Goal: Task Accomplishment & Management: Contribute content

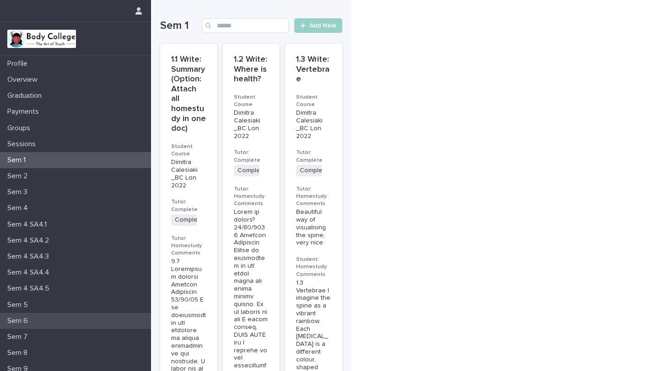
click at [24, 321] on p "Sem 6" at bounding box center [20, 321] width 32 height 9
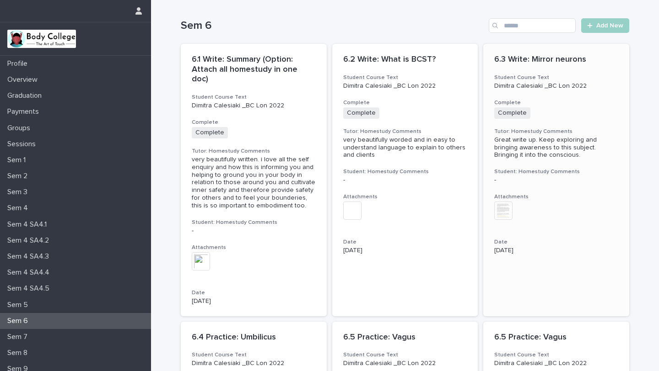
scroll to position [784, 0]
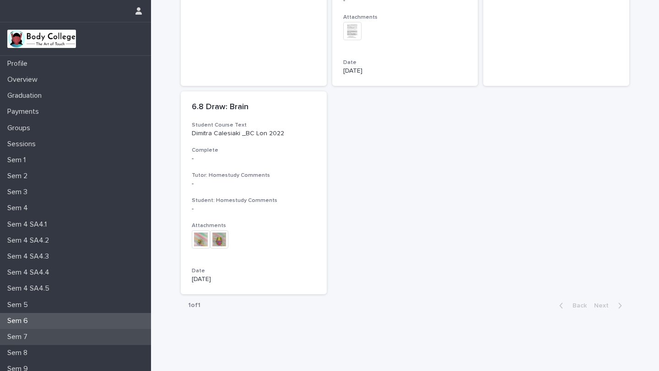
click at [30, 326] on div "Sem 7" at bounding box center [75, 337] width 151 height 16
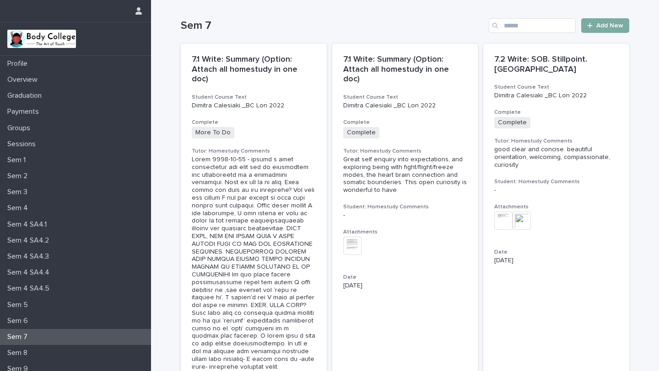
click at [315, 31] on link "Add New" at bounding box center [605, 25] width 48 height 15
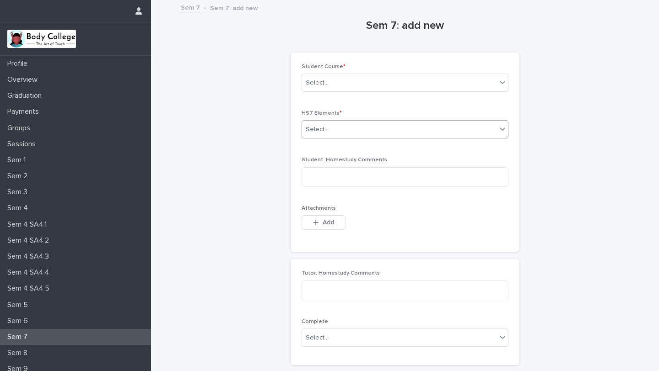
click at [315, 133] on div "Select..." at bounding box center [399, 129] width 194 height 15
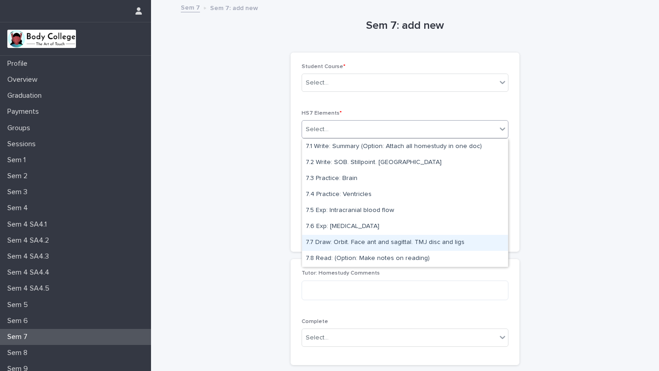
click at [315, 241] on div "7.7 Draw: Orbit. Face ant and sagittal. TMJ disc and ligs" at bounding box center [405, 243] width 206 height 16
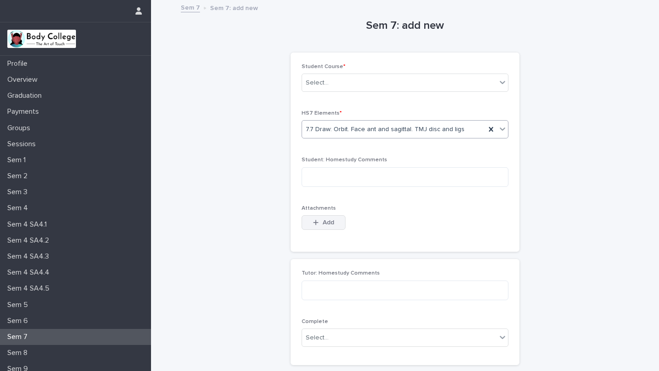
click at [315, 221] on span "Add" at bounding box center [327, 223] width 11 height 6
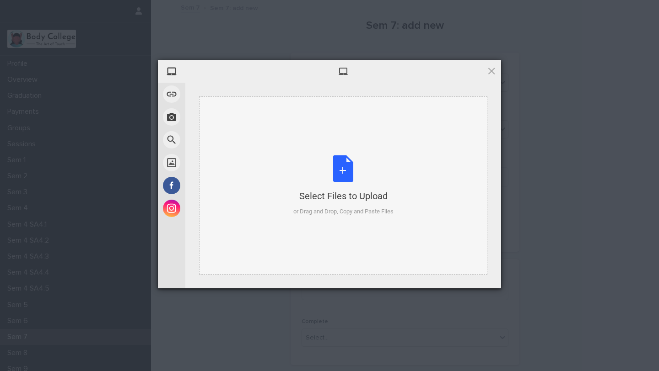
click at [315, 166] on div "Select Files to Upload or Drag and Drop, Copy and Paste Files" at bounding box center [343, 186] width 100 height 61
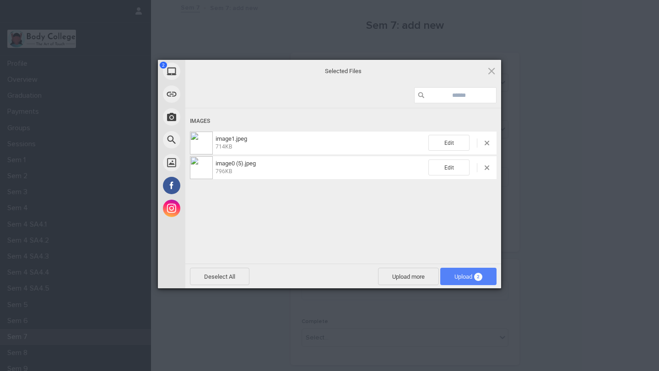
click at [315, 275] on span "Upload 2" at bounding box center [468, 277] width 28 height 7
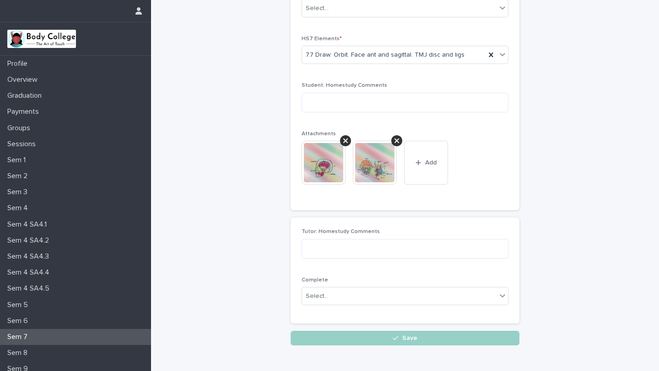
scroll to position [76, 0]
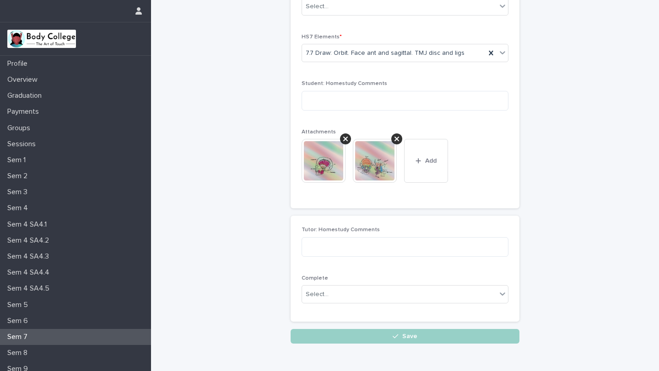
click at [315, 160] on div at bounding box center [326, 161] width 51 height 44
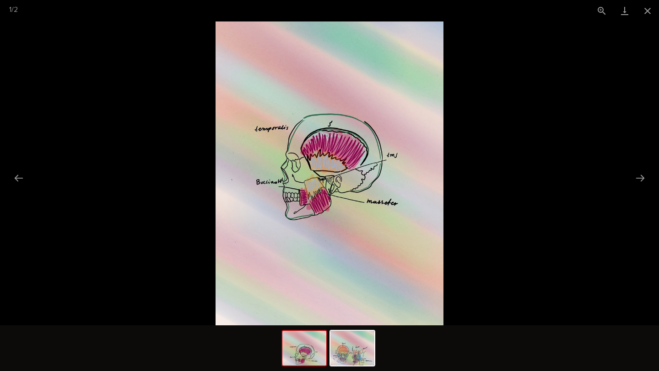
scroll to position [0, 0]
click at [315, 181] on picture at bounding box center [329, 173] width 659 height 304
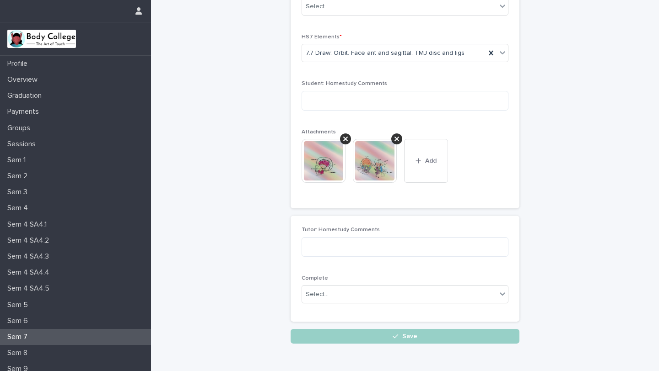
click at [315, 174] on img at bounding box center [375, 161] width 44 height 44
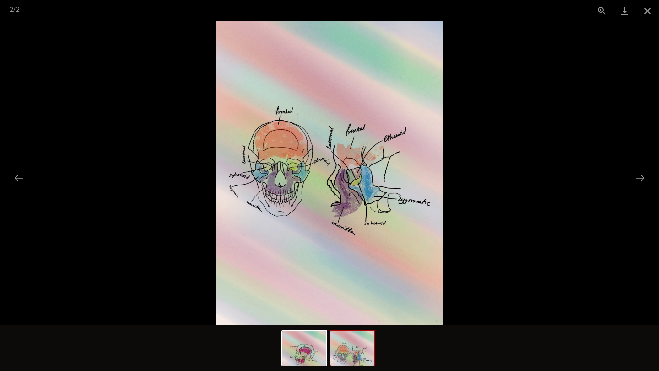
click at [315, 188] on picture at bounding box center [329, 173] width 659 height 304
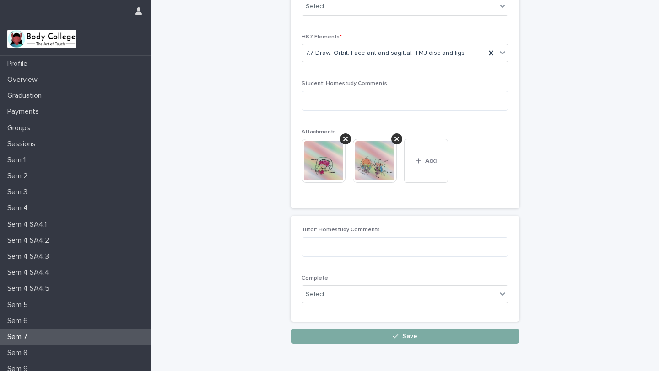
click at [315, 326] on button "Save" at bounding box center [404, 336] width 229 height 15
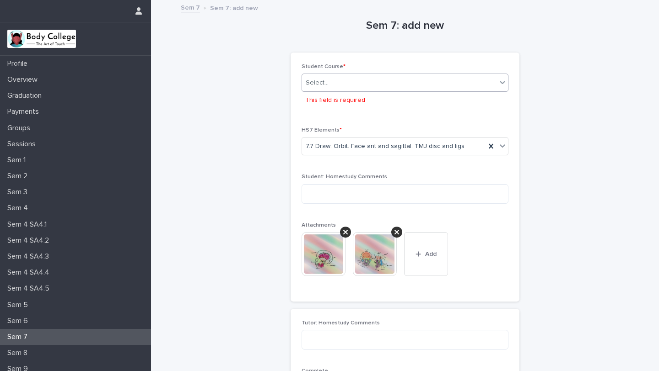
click at [315, 87] on div "Select..." at bounding box center [399, 82] width 194 height 15
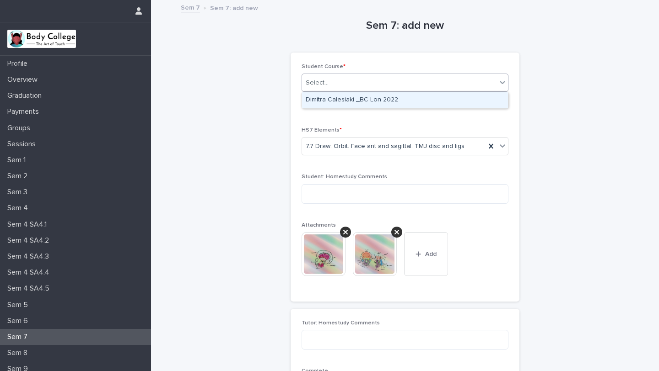
click at [315, 98] on div "Dimitra Calesiaki _BC Lon 2022" at bounding box center [405, 100] width 206 height 16
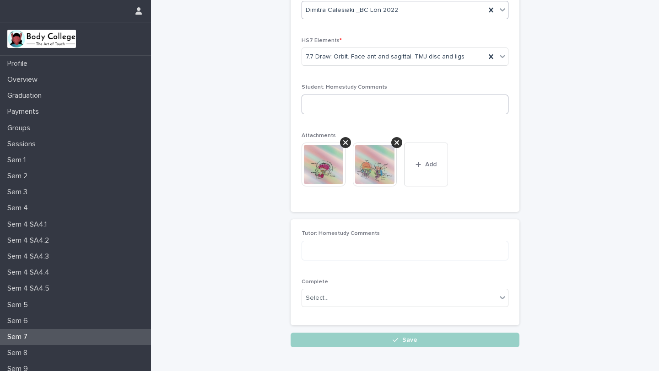
scroll to position [121, 0]
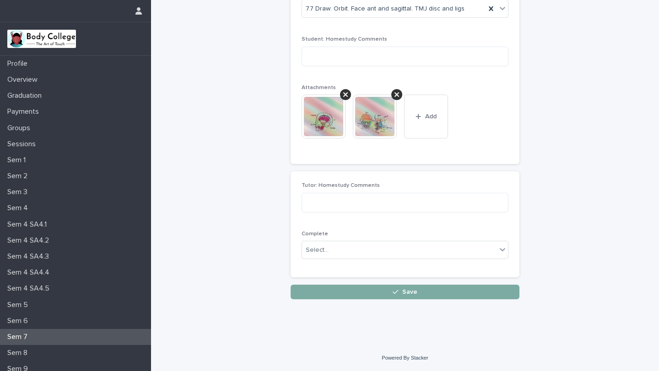
click at [315, 288] on button "Save" at bounding box center [404, 292] width 229 height 15
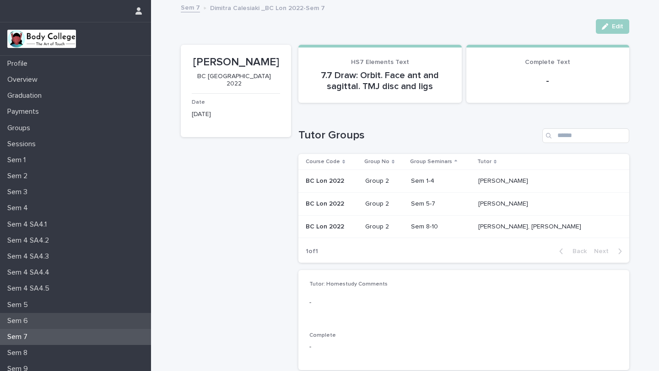
click at [32, 322] on p "Sem 6" at bounding box center [20, 321] width 32 height 9
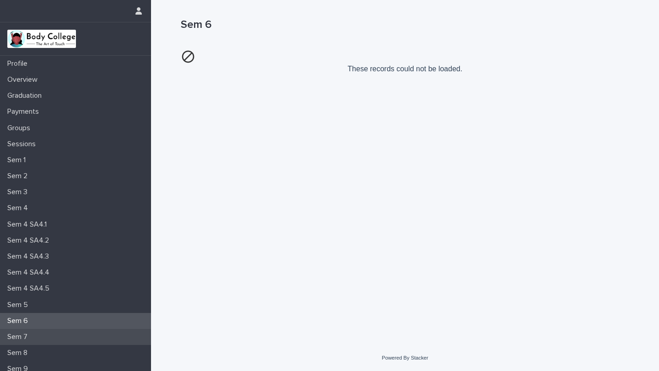
click at [40, 326] on div "Sem 7" at bounding box center [75, 337] width 151 height 16
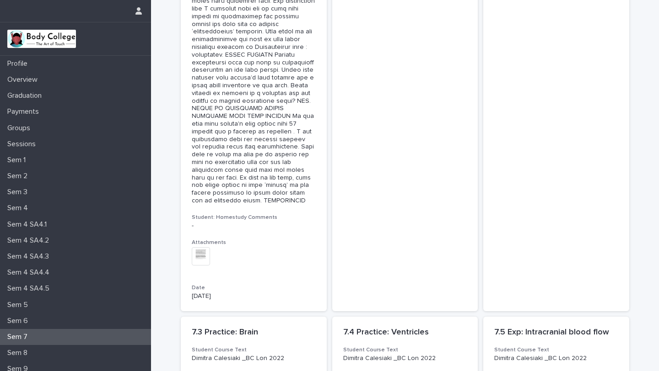
scroll to position [1183, 0]
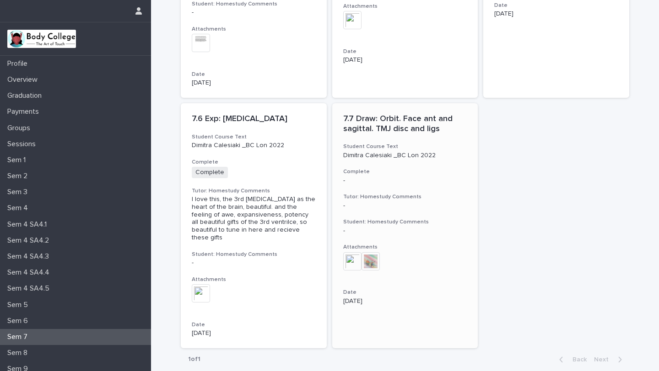
click at [315, 252] on img at bounding box center [352, 261] width 18 height 18
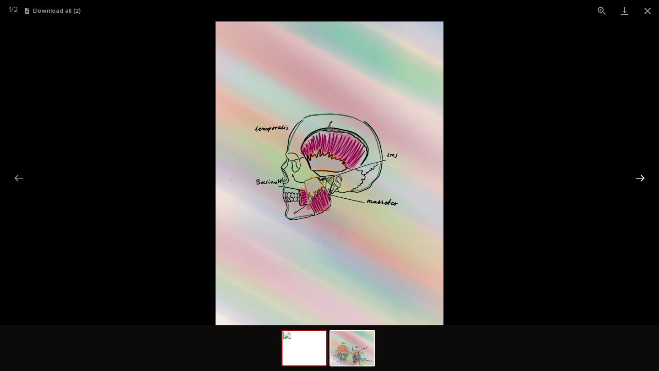
click at [315, 177] on button "Next slide" at bounding box center [639, 178] width 19 height 18
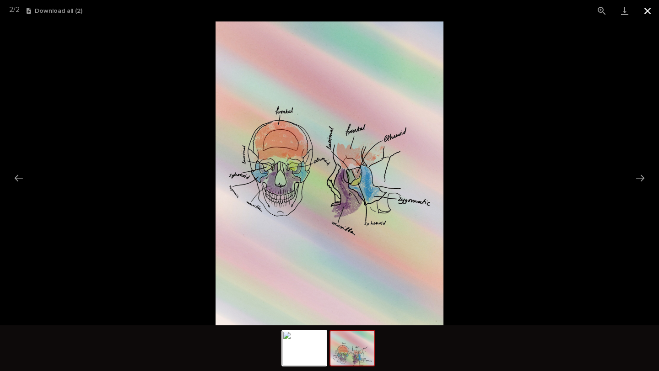
click at [315, 7] on button "Close gallery" at bounding box center [647, 10] width 23 height 21
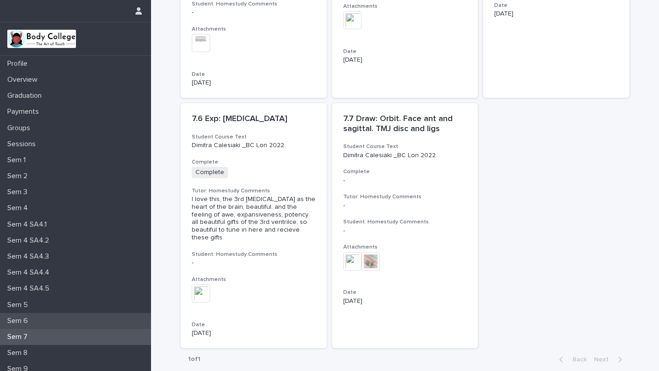
click at [15, 317] on p "Sem 6" at bounding box center [20, 321] width 32 height 9
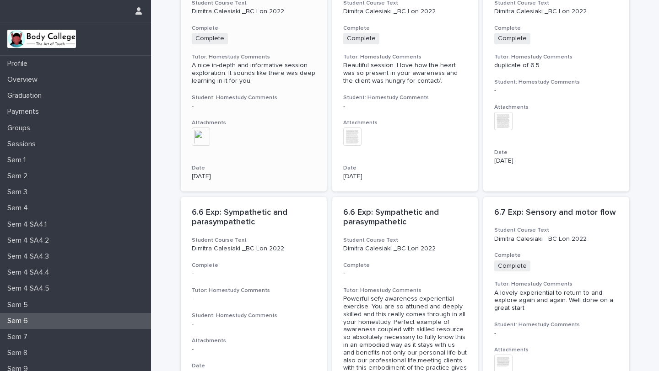
scroll to position [784, 0]
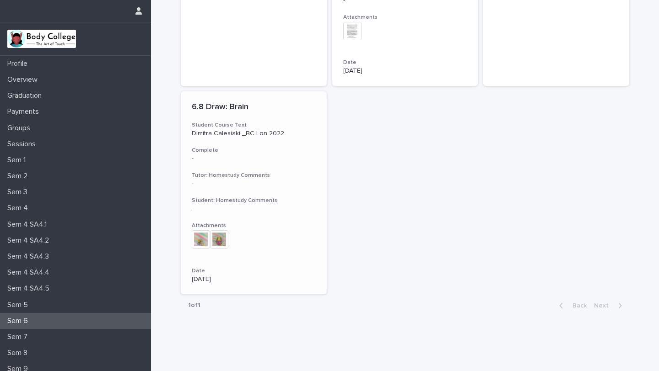
click at [216, 231] on img at bounding box center [219, 240] width 18 height 18
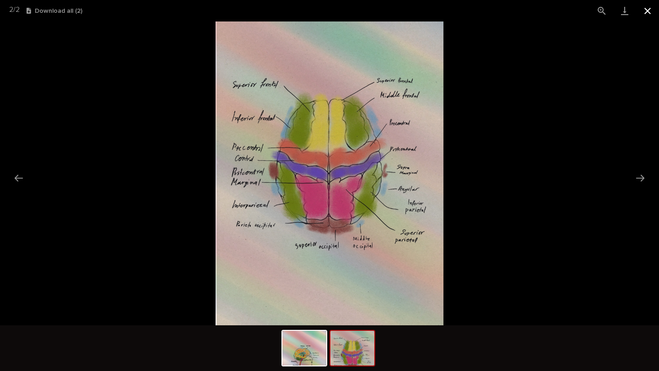
click at [315, 9] on button "Close gallery" at bounding box center [647, 10] width 23 height 21
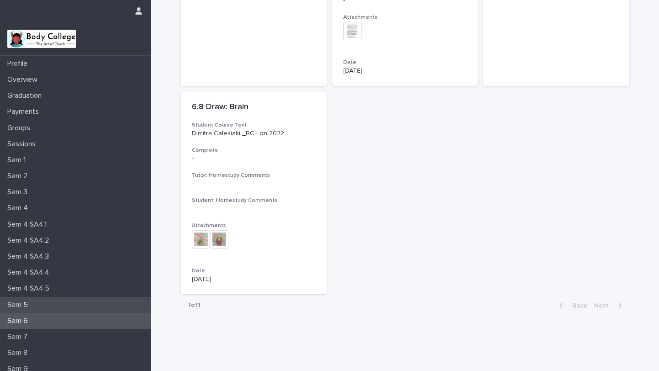
click at [24, 305] on p "Sem 5" at bounding box center [20, 305] width 32 height 9
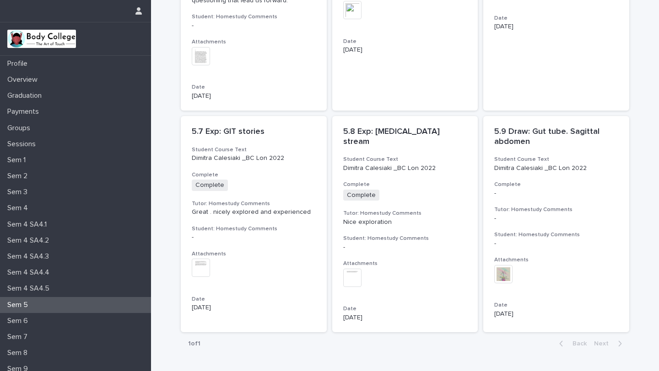
scroll to position [598, 0]
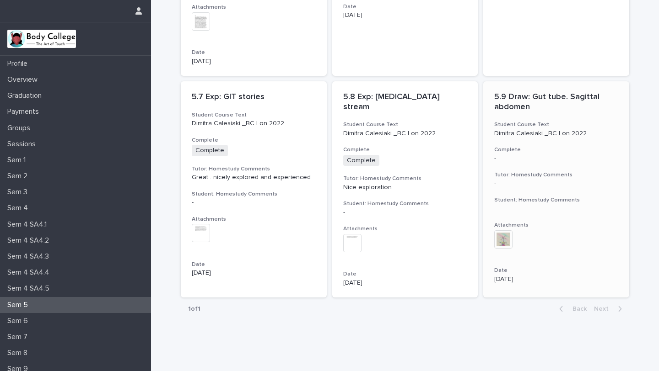
click at [315, 231] on img at bounding box center [503, 240] width 18 height 18
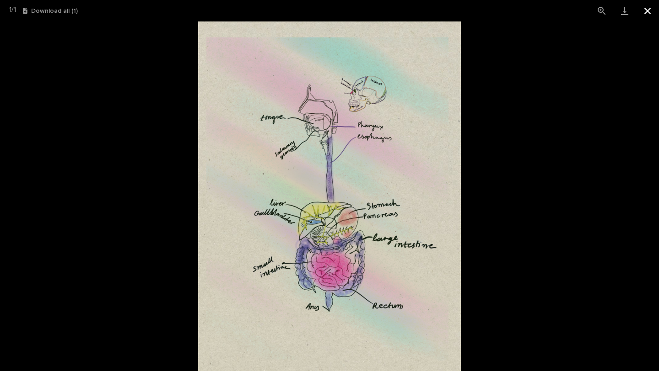
click at [315, 11] on button "Close gallery" at bounding box center [647, 10] width 23 height 21
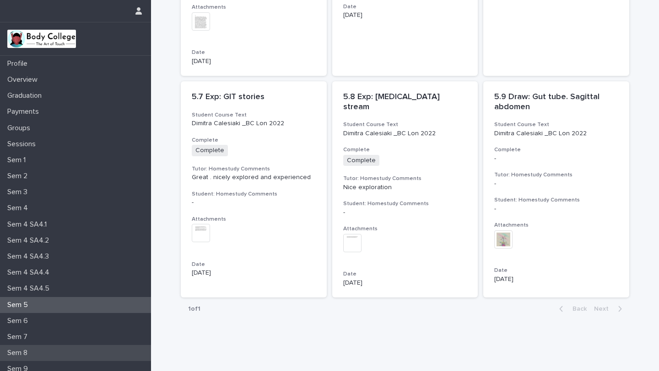
click at [26, 326] on p "Sem 8" at bounding box center [19, 353] width 31 height 9
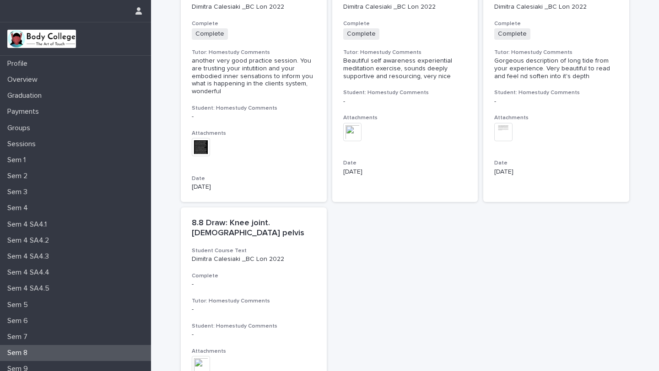
scroll to position [895, 0]
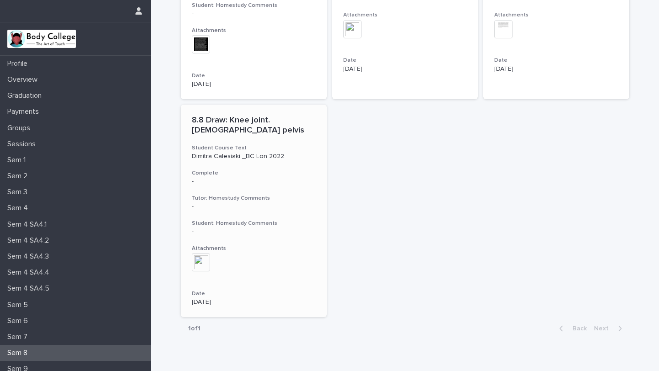
click at [204, 253] on img at bounding box center [201, 262] width 18 height 18
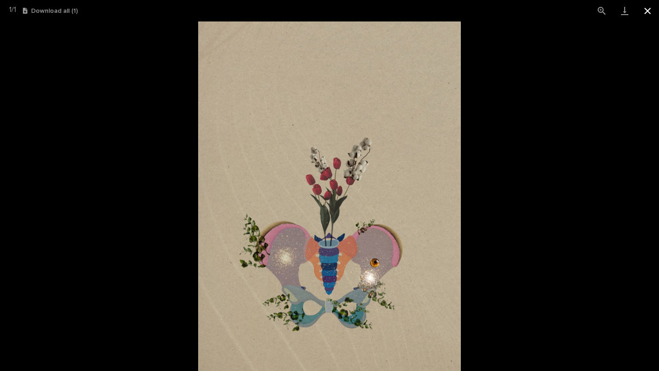
click at [315, 12] on button "Close gallery" at bounding box center [647, 10] width 23 height 21
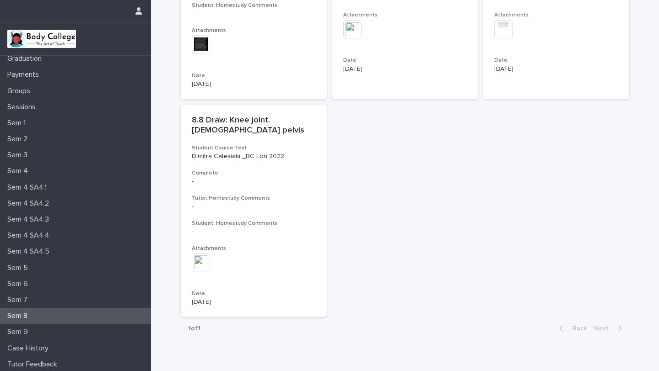
scroll to position [38, 0]
click at [20, 326] on p "Sem 9" at bounding box center [20, 331] width 32 height 9
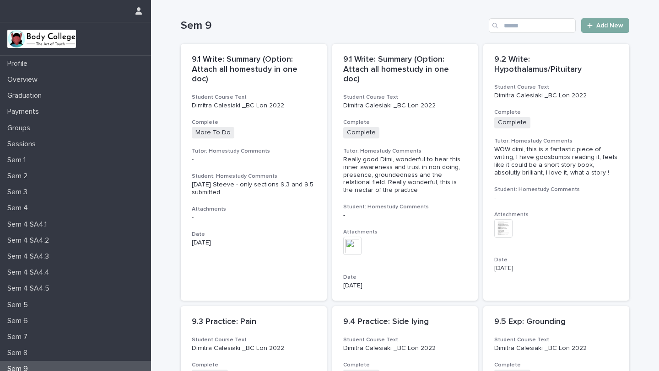
click at [315, 22] on link "Add New" at bounding box center [605, 25] width 48 height 15
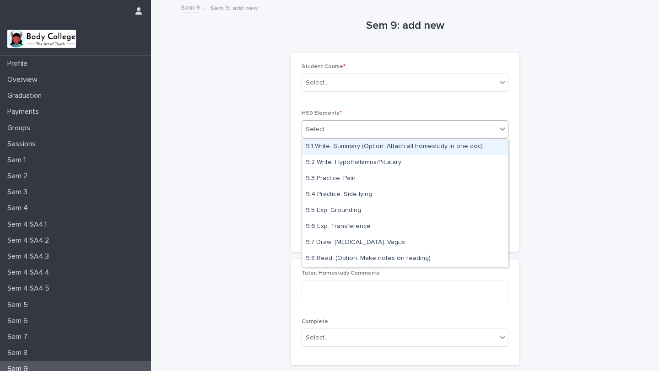
click at [315, 129] on div "Select..." at bounding box center [399, 129] width 194 height 15
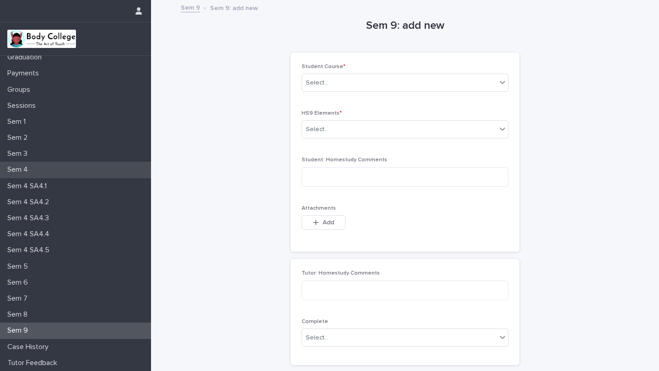
click at [24, 167] on p "Sem 4" at bounding box center [20, 170] width 32 height 9
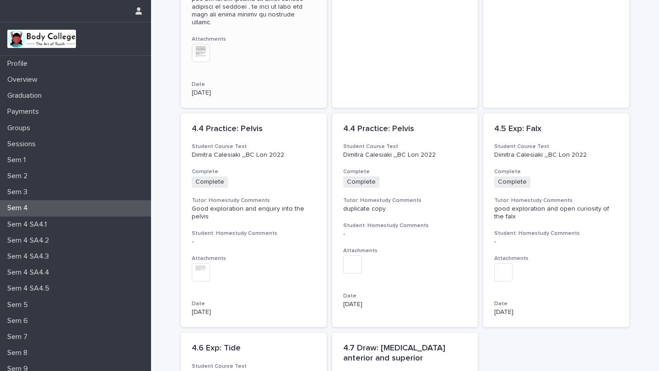
scroll to position [1022, 0]
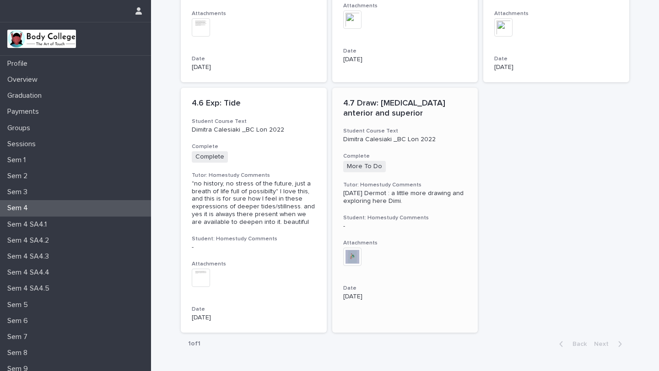
click at [315, 248] on img at bounding box center [352, 257] width 18 height 18
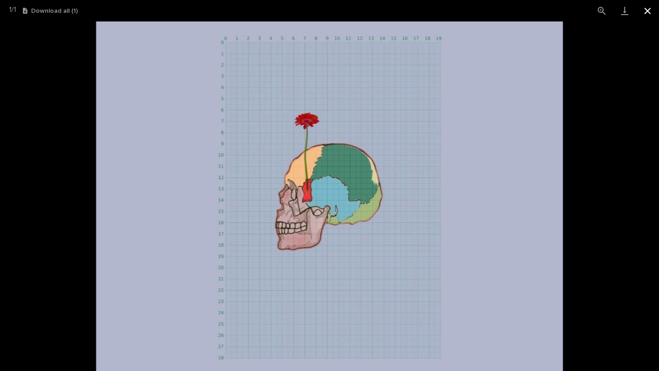
click at [315, 12] on button "Close gallery" at bounding box center [647, 10] width 23 height 21
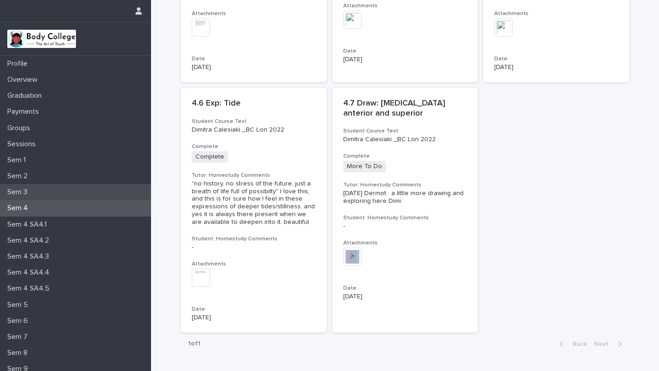
click at [66, 187] on div "Sem 3" at bounding box center [75, 192] width 151 height 16
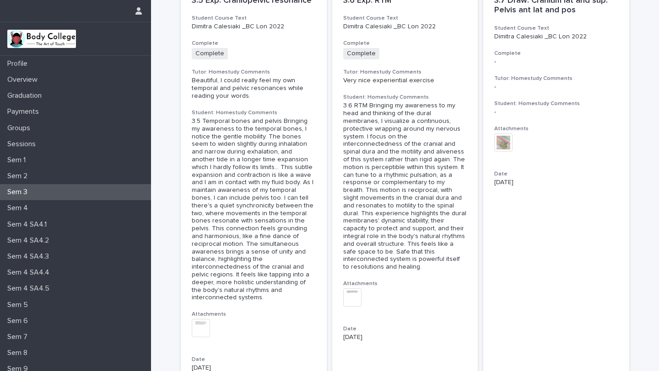
scroll to position [1452, 0]
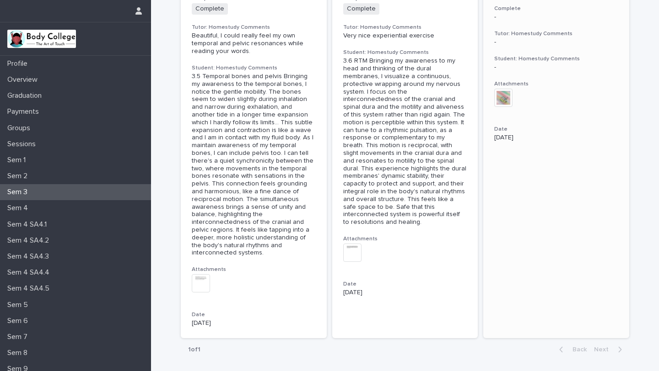
click at [315, 89] on img at bounding box center [503, 98] width 18 height 18
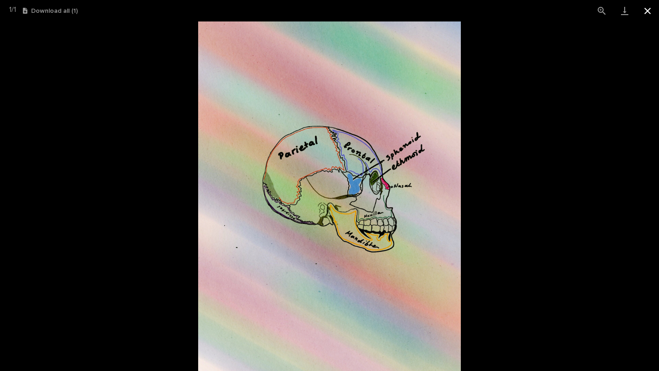
click at [315, 10] on button "Close gallery" at bounding box center [647, 10] width 23 height 21
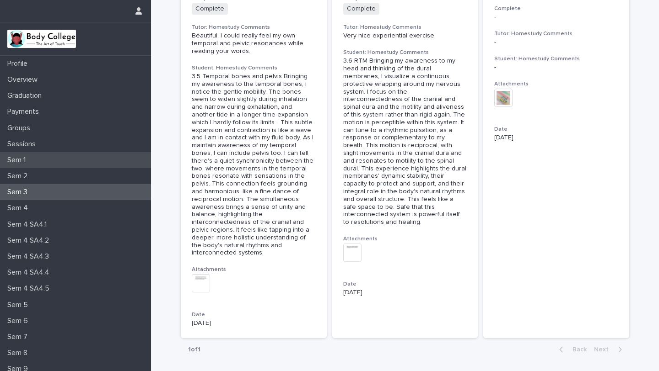
click at [23, 161] on p "Sem 1" at bounding box center [18, 160] width 29 height 9
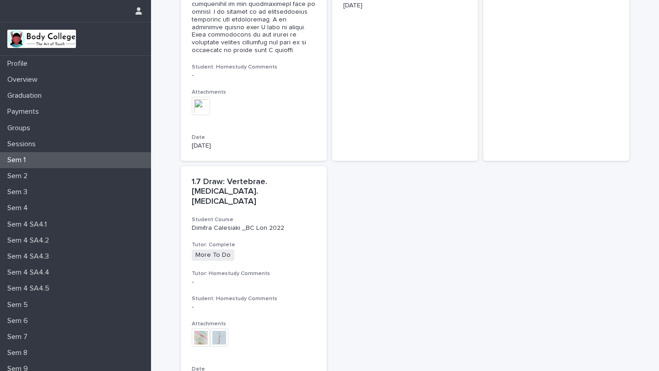
scroll to position [1779, 0]
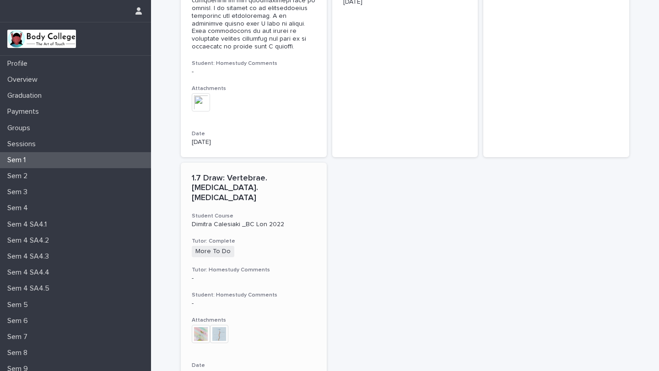
click at [200, 325] on img at bounding box center [201, 334] width 18 height 18
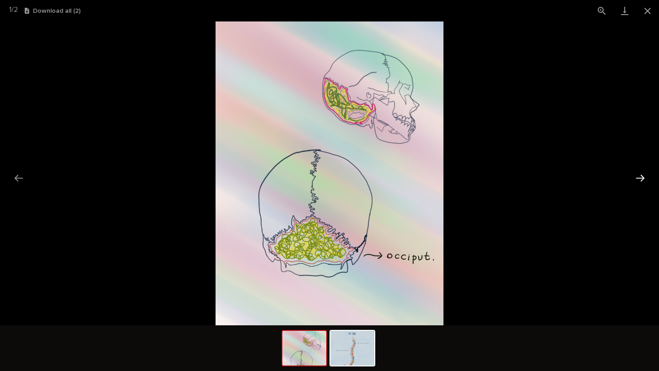
click at [315, 177] on button "Next slide" at bounding box center [639, 178] width 19 height 18
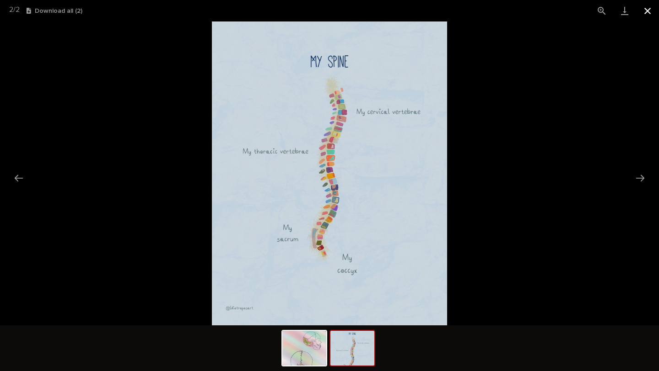
click at [315, 12] on button "Close gallery" at bounding box center [647, 10] width 23 height 21
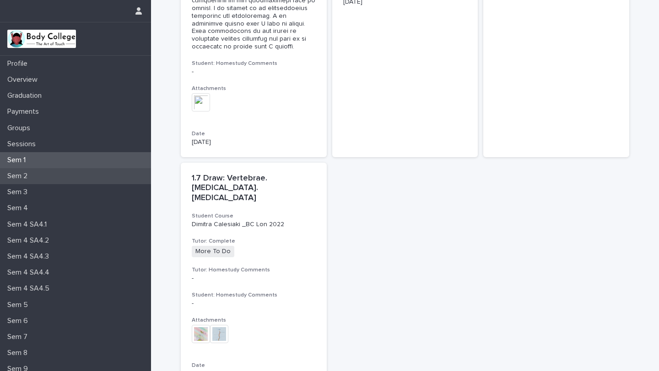
click at [27, 175] on p "Sem 2" at bounding box center [19, 176] width 31 height 9
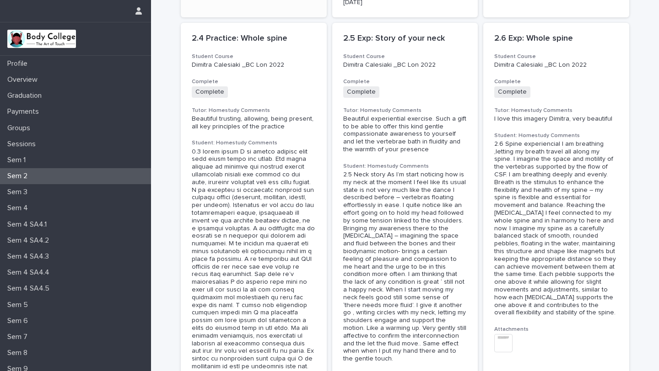
scroll to position [908, 0]
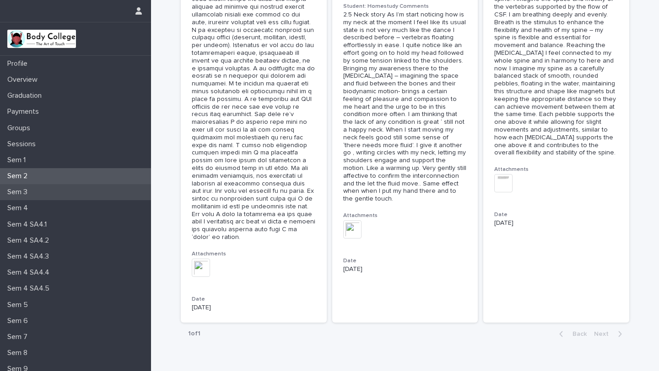
click at [28, 189] on p "Sem 3" at bounding box center [19, 192] width 31 height 9
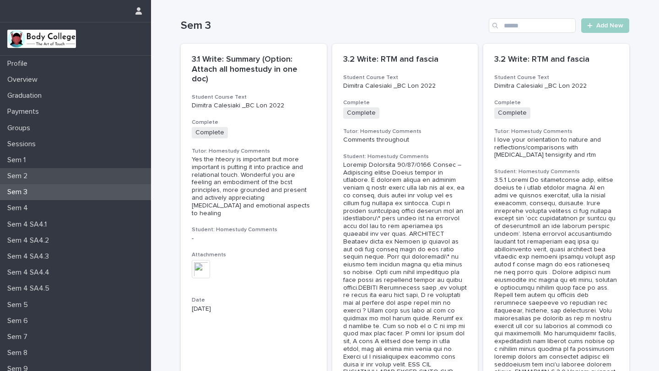
click at [22, 179] on p "Sem 2" at bounding box center [19, 176] width 31 height 9
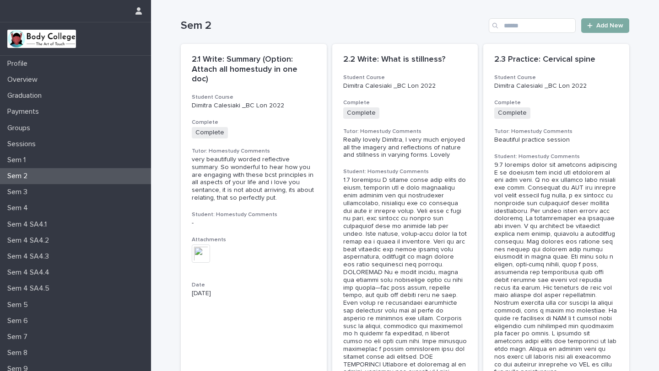
click at [315, 27] on icon at bounding box center [589, 25] width 5 height 6
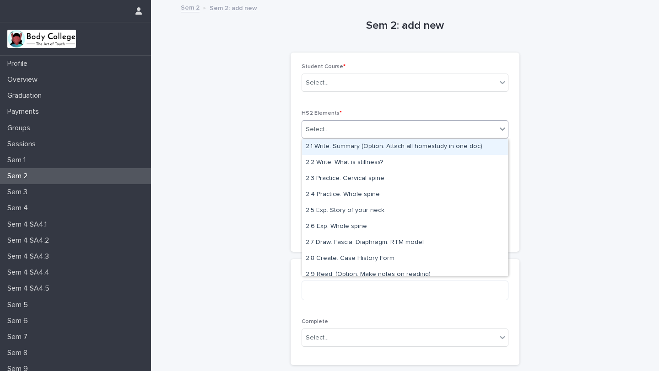
click at [315, 137] on div "Select..." at bounding box center [399, 129] width 194 height 15
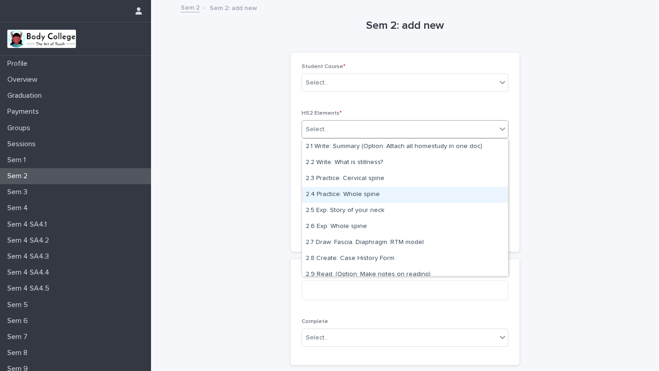
scroll to position [7, 0]
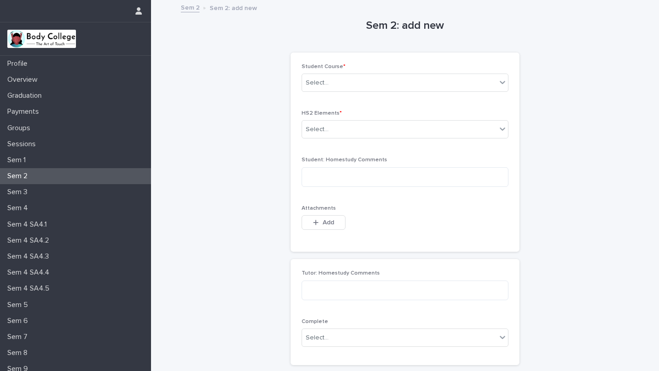
click at [315, 193] on div "Loading... Saving… Loading... Saving… Sem 2: add new Loading... Saving… Loading…" at bounding box center [405, 217] width 508 height 432
click at [24, 301] on p "Sem 5" at bounding box center [20, 305] width 32 height 9
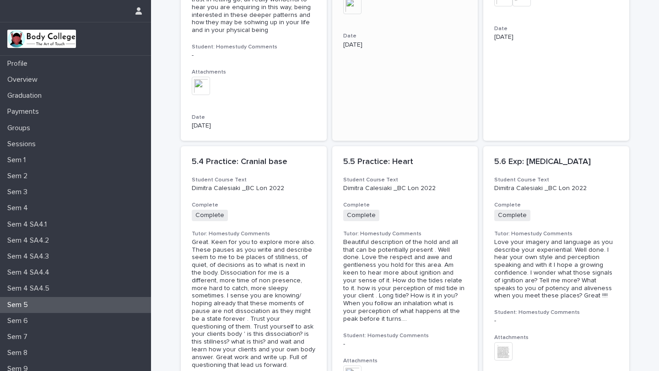
scroll to position [598, 0]
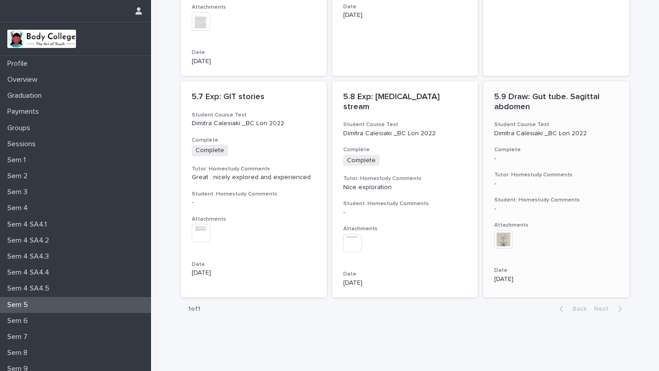
click at [315, 231] on img at bounding box center [503, 240] width 18 height 18
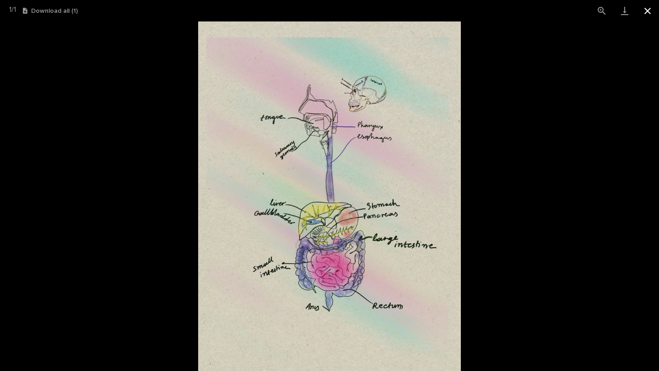
click at [315, 14] on button "Close gallery" at bounding box center [647, 10] width 23 height 21
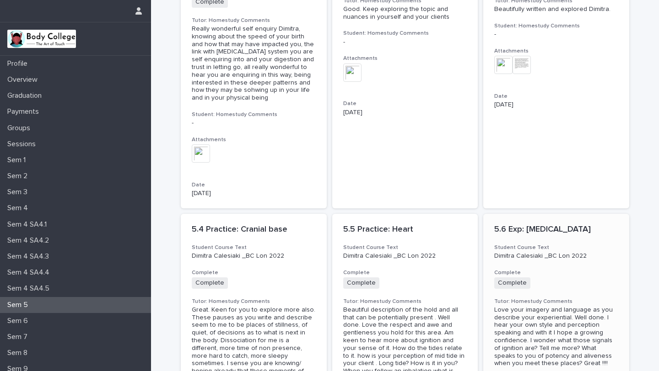
scroll to position [0, 0]
